Goal: Task Accomplishment & Management: Manage account settings

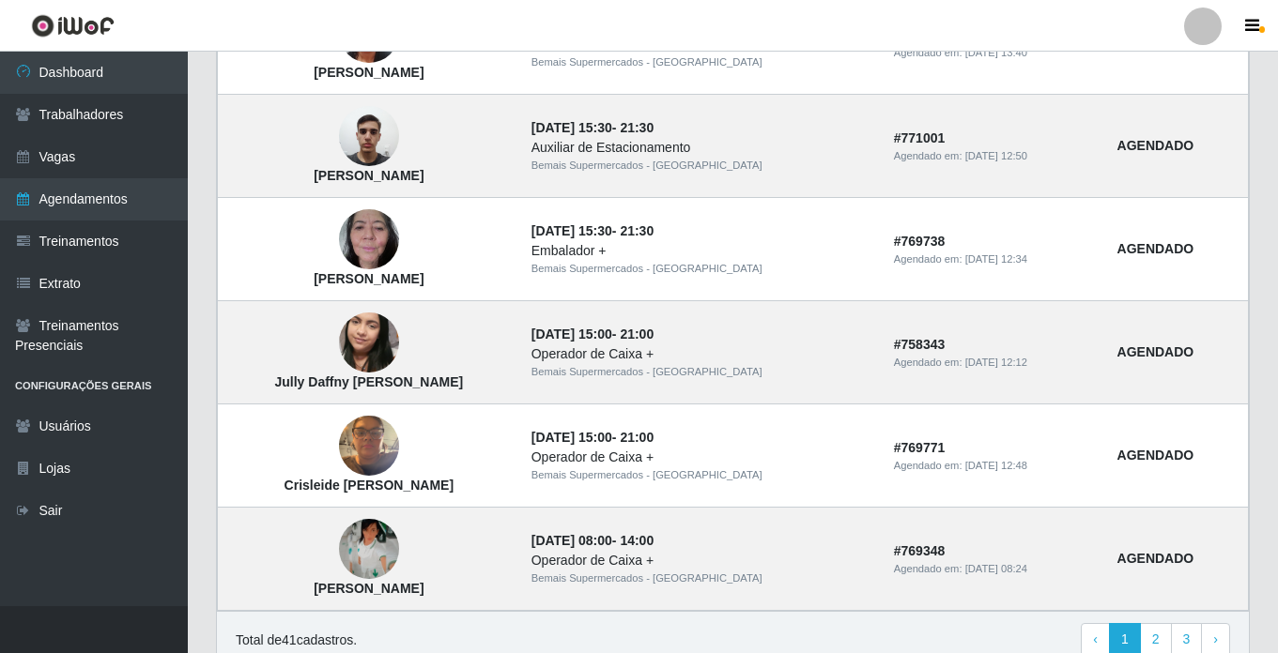
scroll to position [1307, 0]
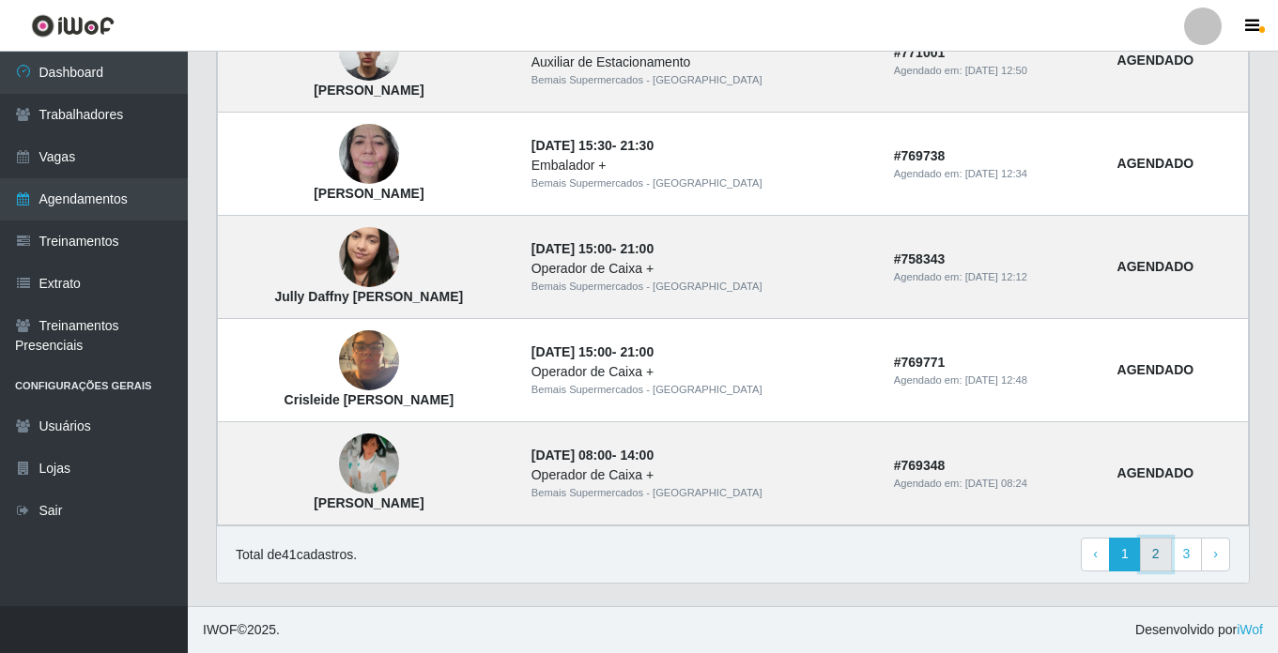
click at [1159, 559] on link "2" at bounding box center [1156, 555] width 32 height 34
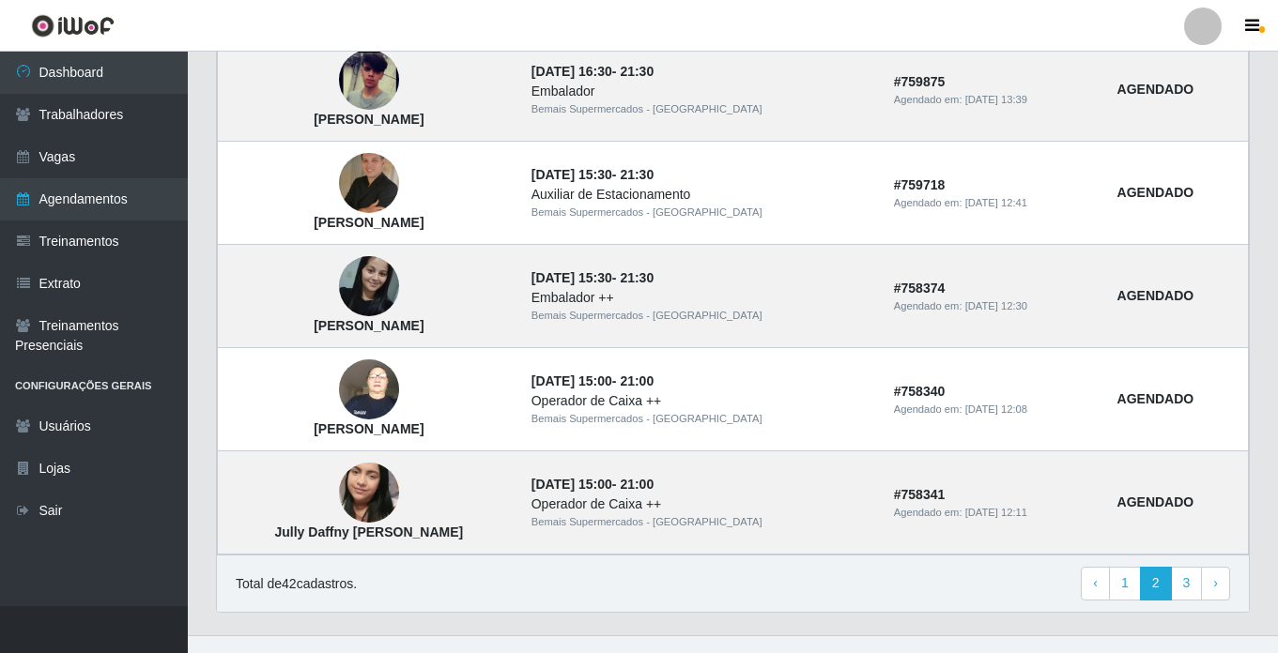
scroll to position [1307, 0]
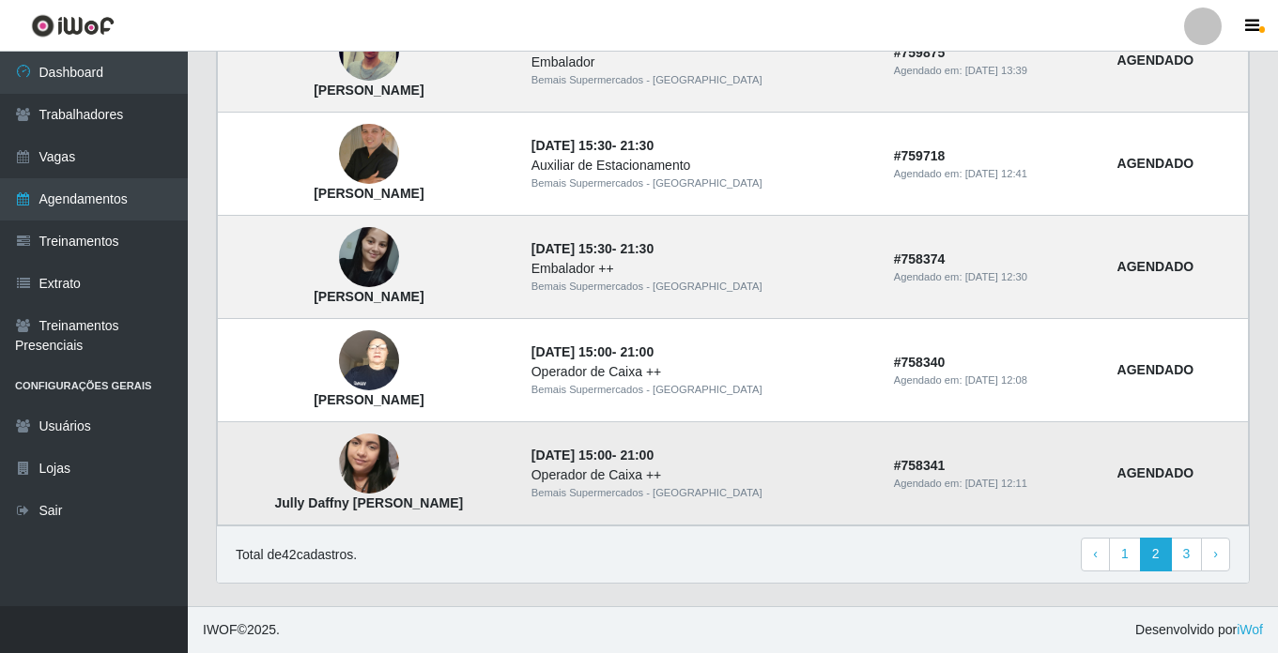
click at [384, 470] on img at bounding box center [369, 464] width 60 height 107
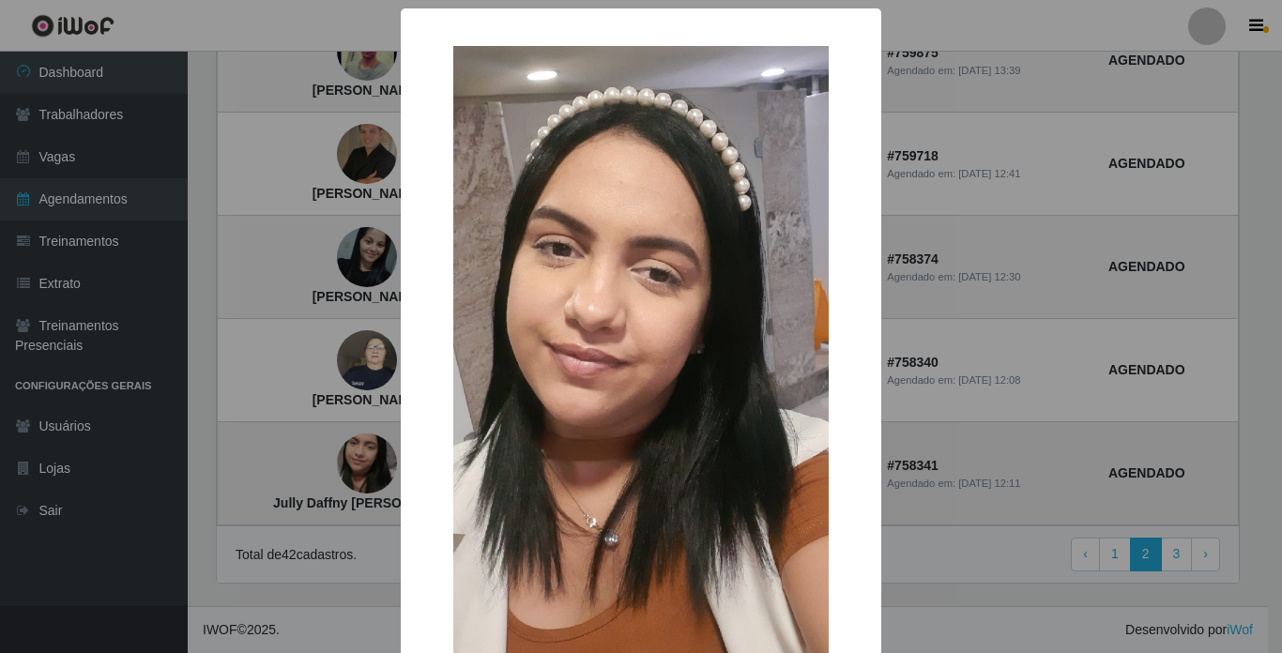
click at [384, 470] on div "× Jully Daffny [PERSON_NAME] OK Cancel" at bounding box center [641, 326] width 1282 height 653
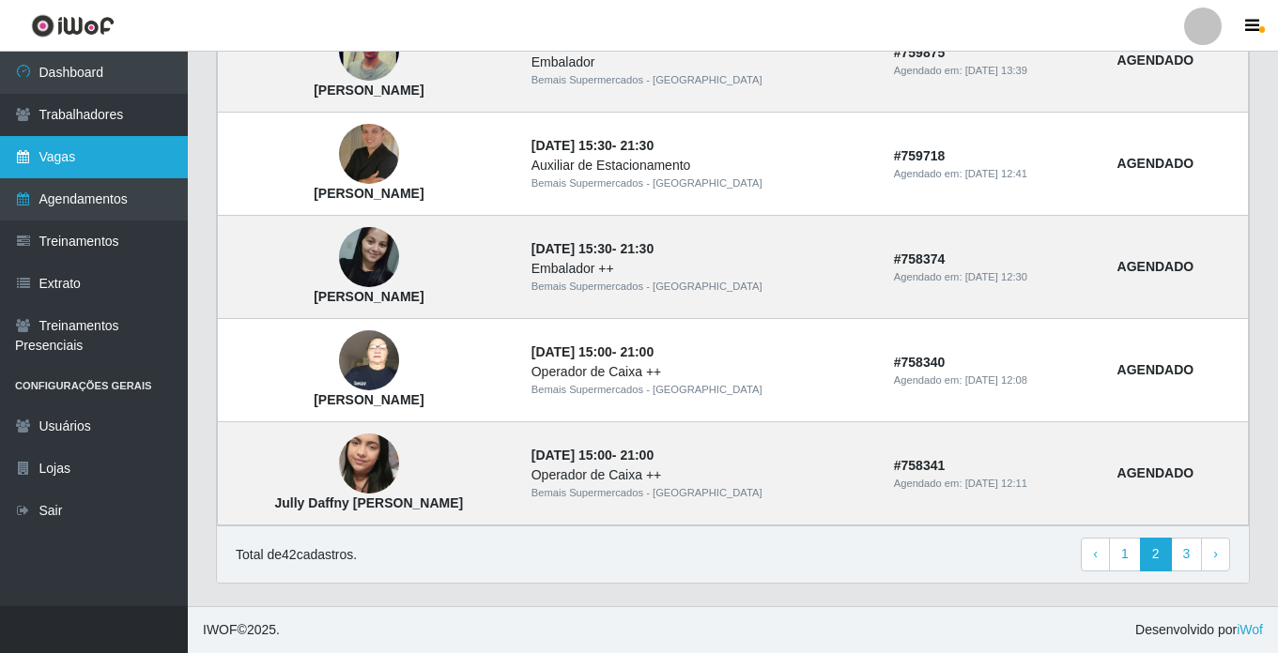
click at [74, 148] on link "Vagas" at bounding box center [94, 157] width 188 height 42
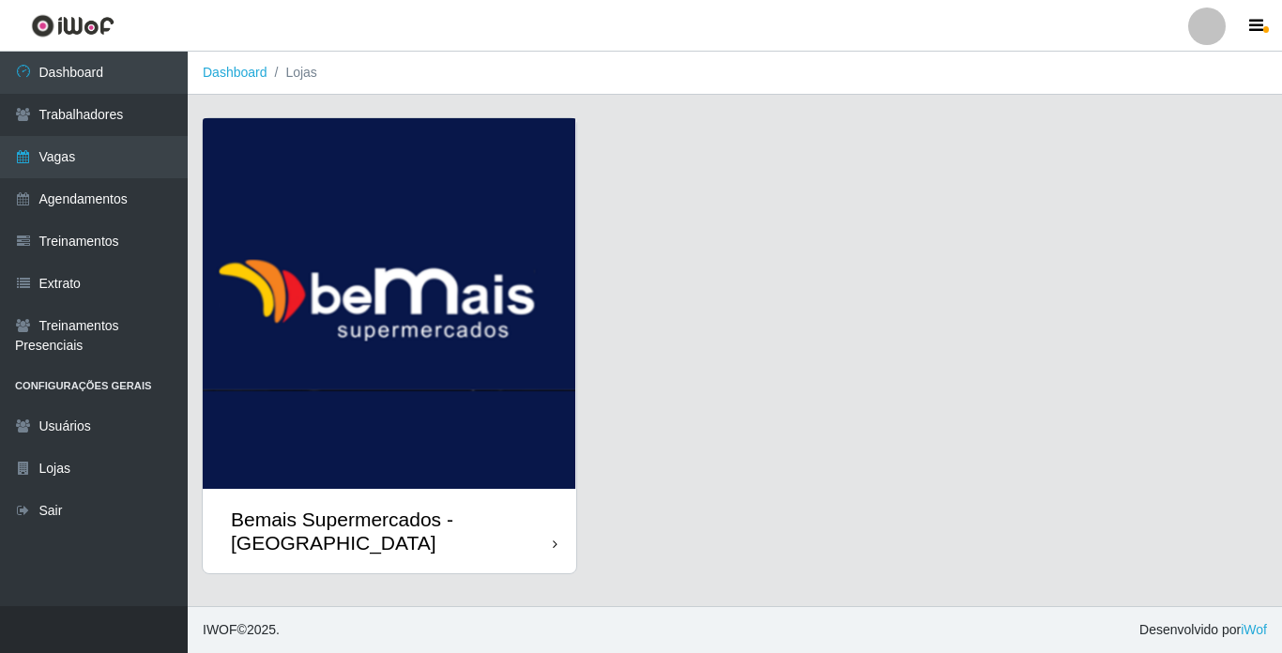
click at [1212, 25] on div at bounding box center [1208, 27] width 38 height 38
click at [1145, 143] on button "Sair" at bounding box center [1170, 146] width 169 height 38
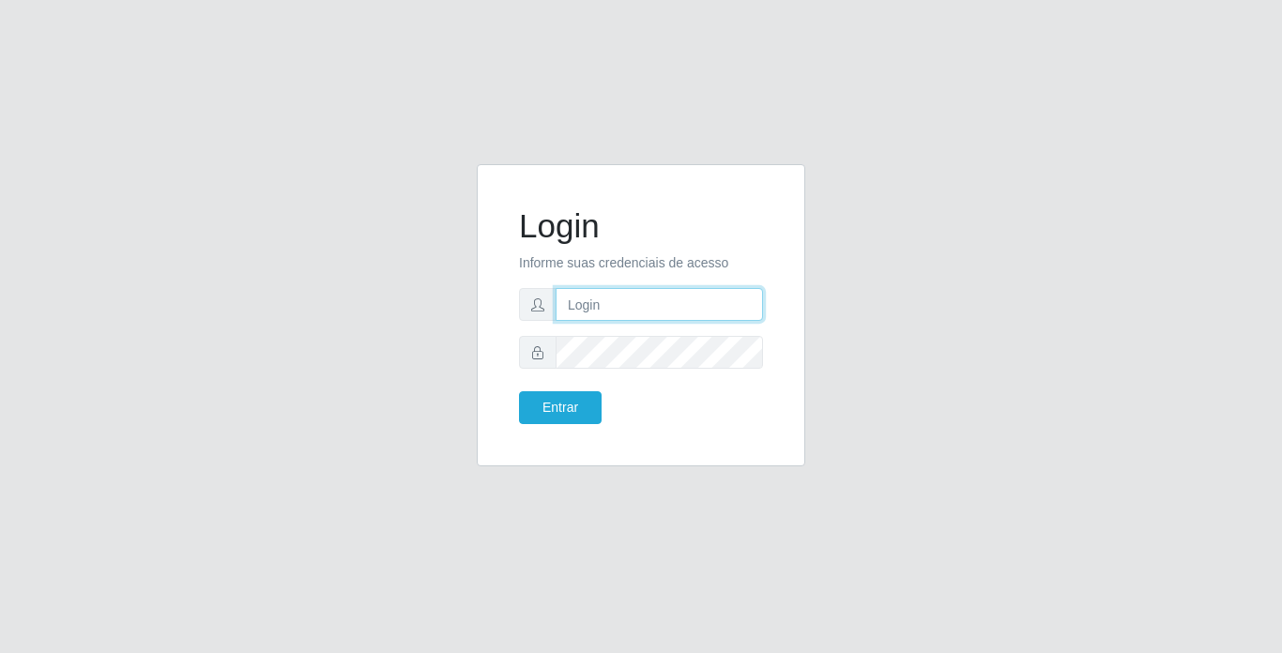
click at [607, 313] on input "text" at bounding box center [659, 304] width 207 height 33
type input "franciscojunior@bemais"
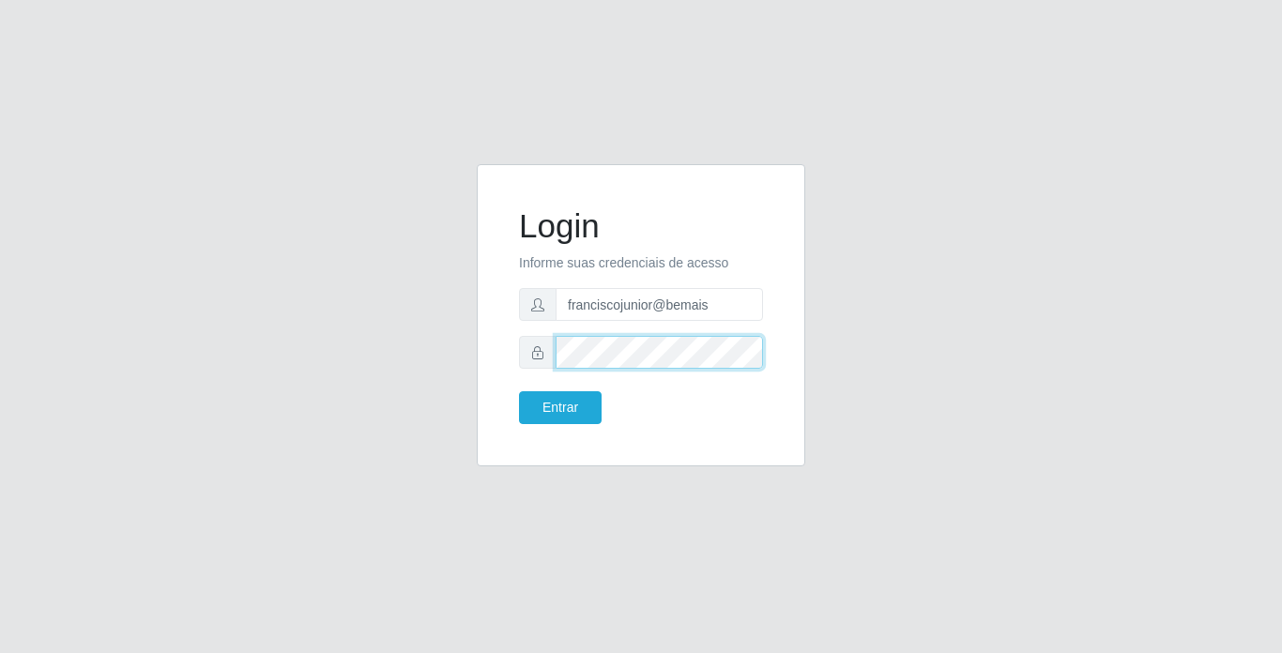
click at [519, 391] on button "Entrar" at bounding box center [560, 407] width 83 height 33
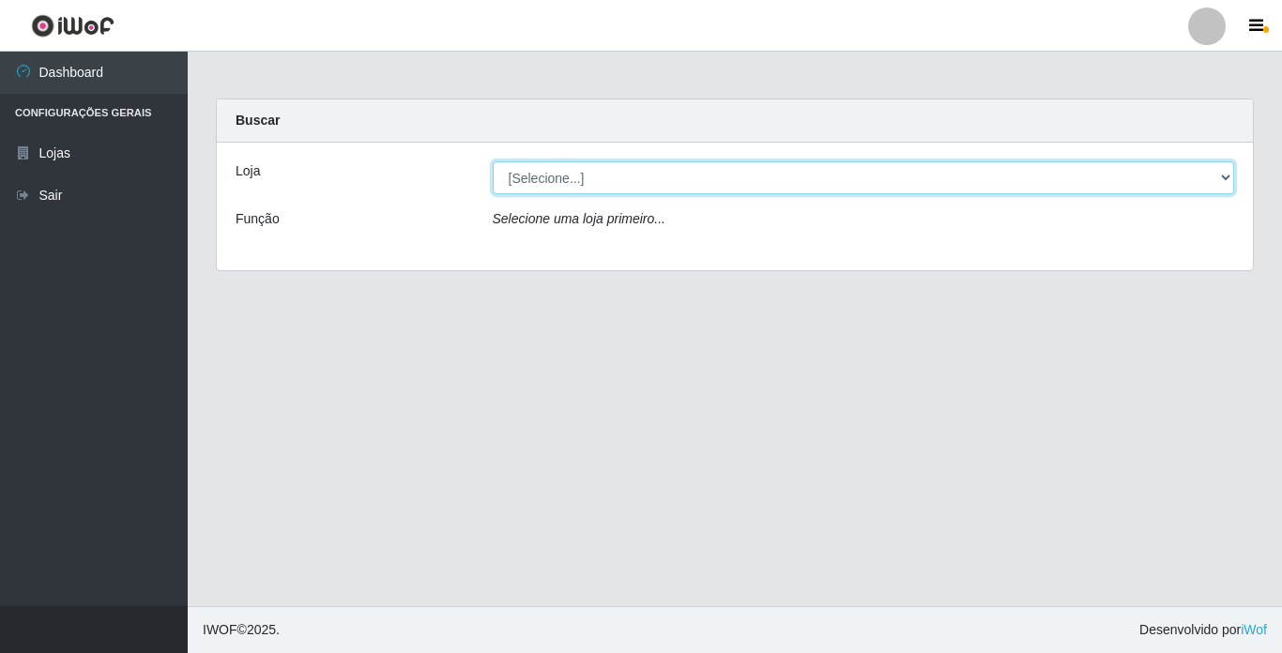
click at [573, 170] on select "[Selecione...] Bemais Supermercados - [GEOGRAPHIC_DATA]" at bounding box center [864, 177] width 743 height 33
select select "250"
click at [493, 161] on select "[Selecione...] Bemais Supermercados - [GEOGRAPHIC_DATA]" at bounding box center [864, 177] width 743 height 33
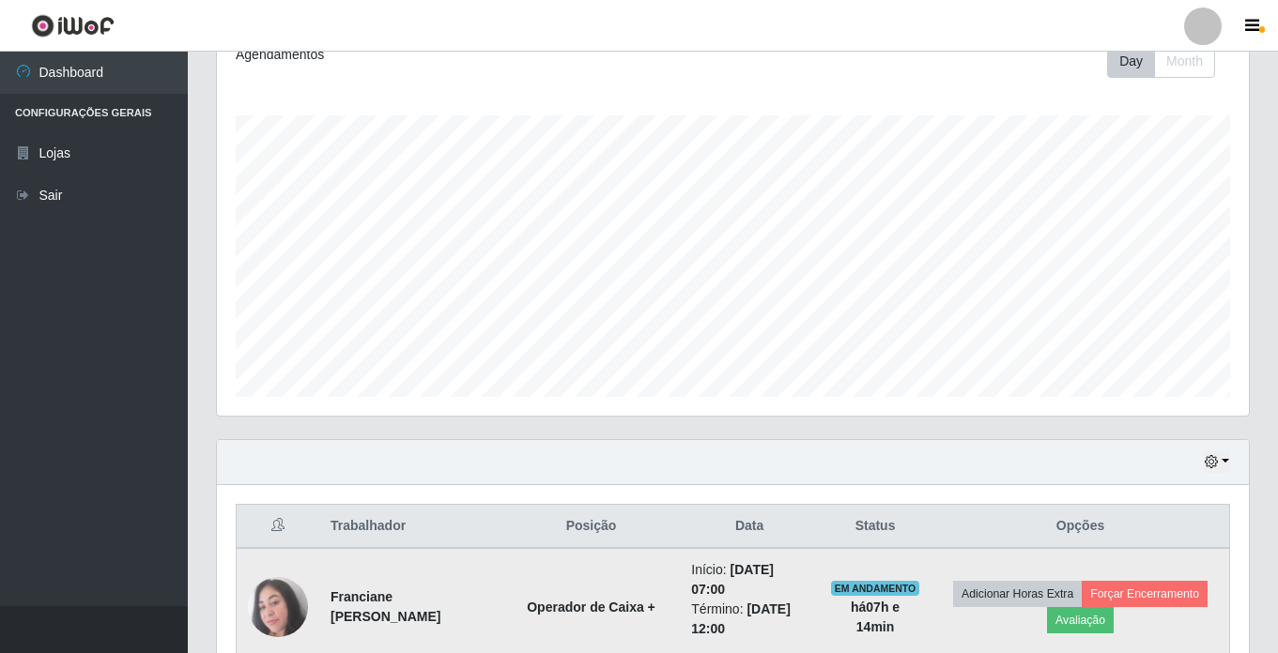
scroll to position [236, 0]
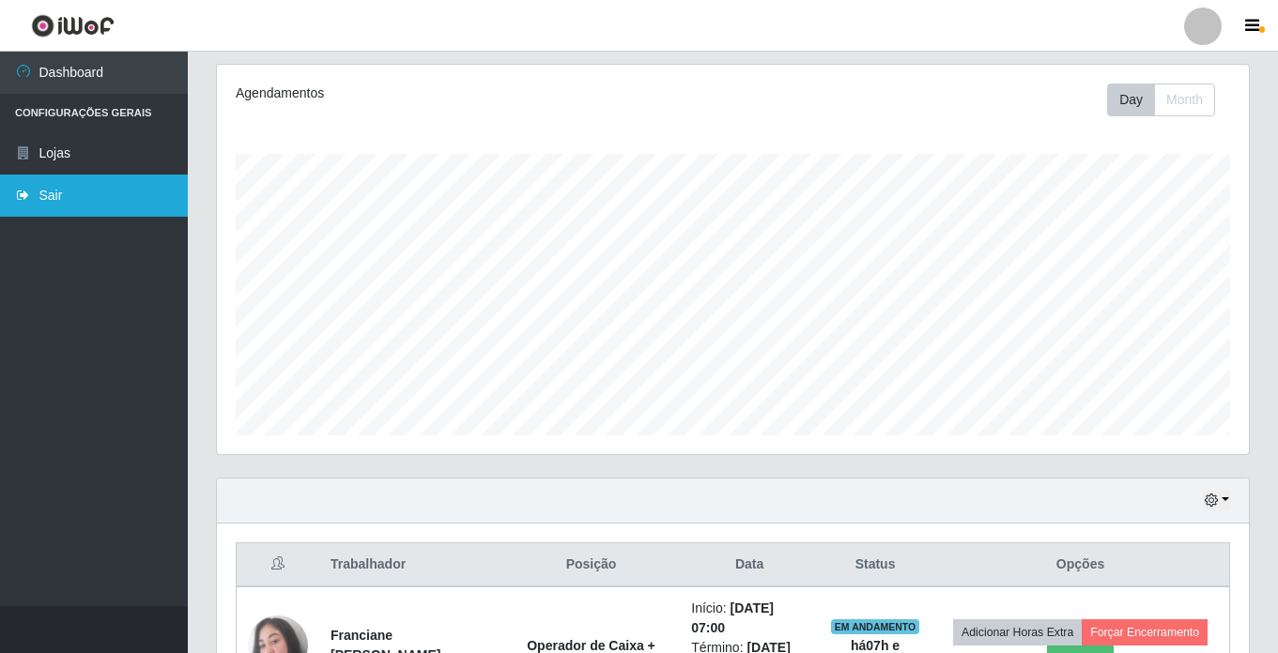
click at [72, 195] on link "Sair" at bounding box center [94, 196] width 188 height 42
